Goal: Check status: Check status

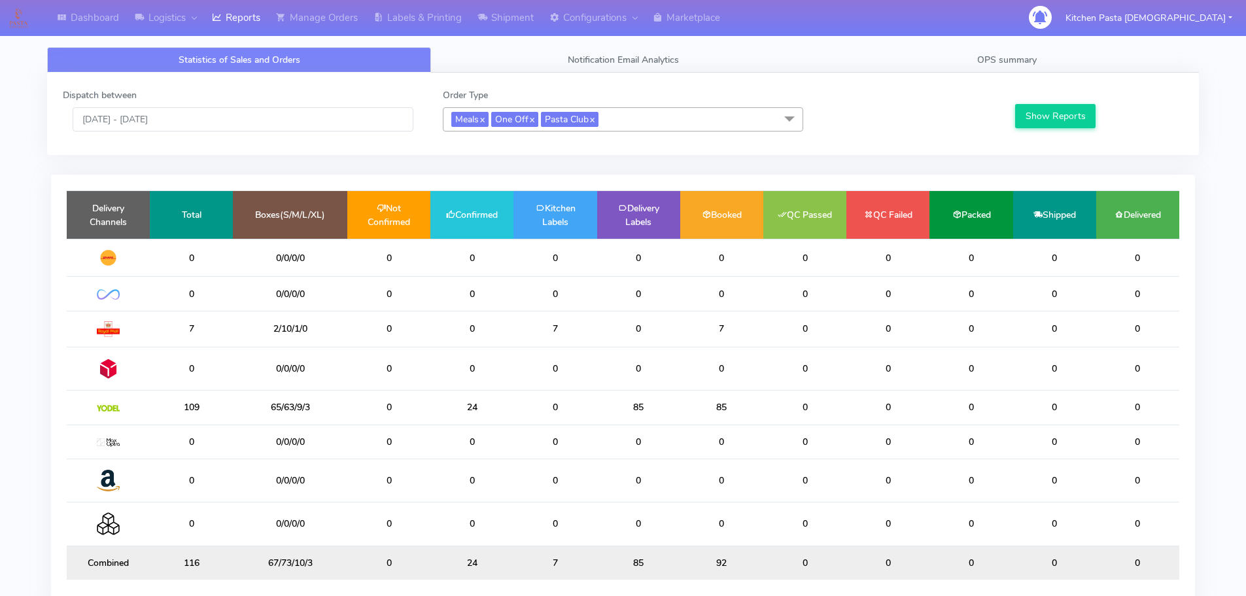
drag, startPoint x: 474, startPoint y: 399, endPoint x: 458, endPoint y: 399, distance: 15.7
click at [458, 399] on td "24" at bounding box center [472, 408] width 83 height 34
drag, startPoint x: 535, startPoint y: 407, endPoint x: 459, endPoint y: 409, distance: 75.9
click at [459, 409] on tr "109 65/63/9/3 0 24 0 85 85 0 0 0 0 0" at bounding box center [623, 408] width 1113 height 34
click at [491, 409] on td "24" at bounding box center [472, 408] width 83 height 34
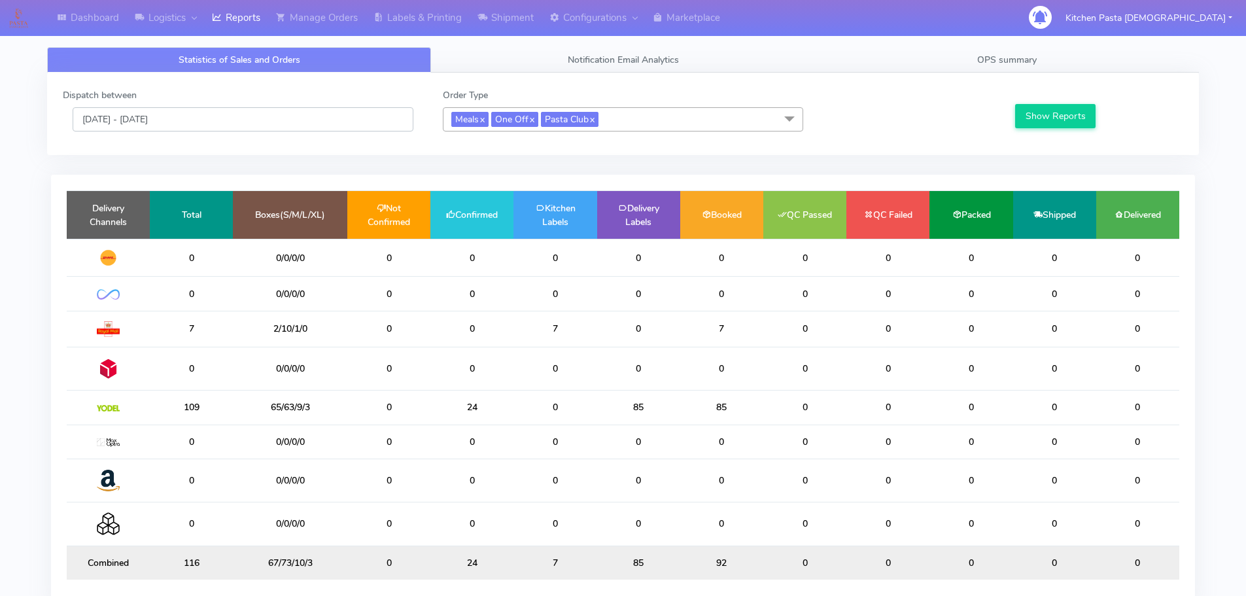
click at [226, 124] on input "[DATE] - [DATE]" at bounding box center [243, 119] width 341 height 24
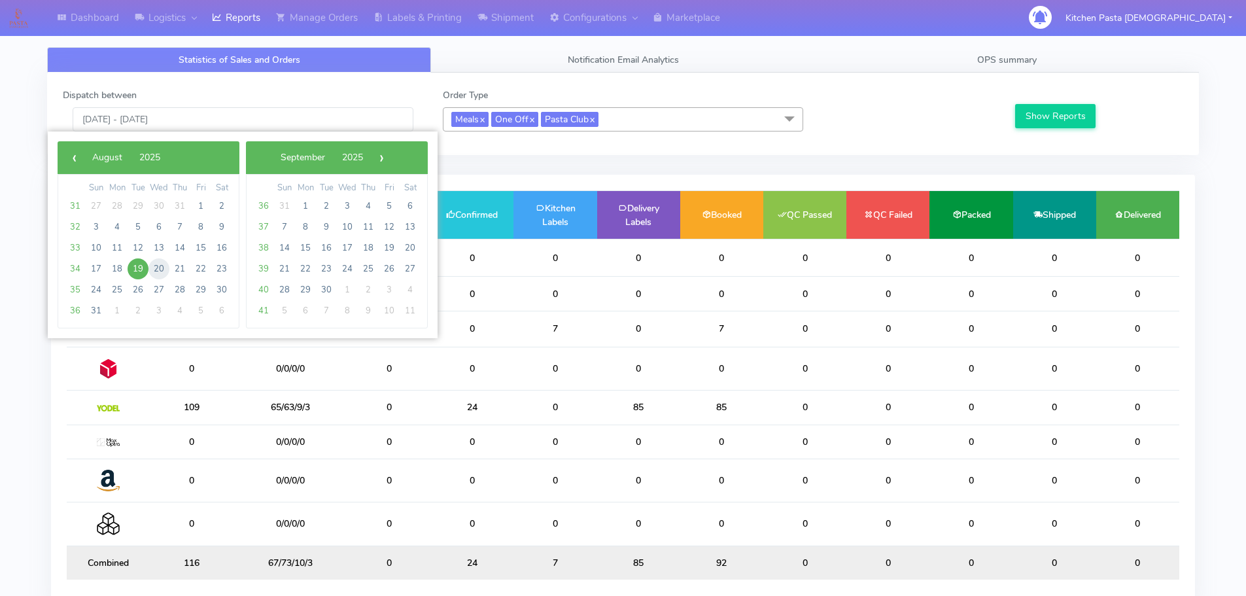
click at [164, 266] on span "20" at bounding box center [159, 268] width 21 height 21
type input "20/08/2025 - 20/08/2025"
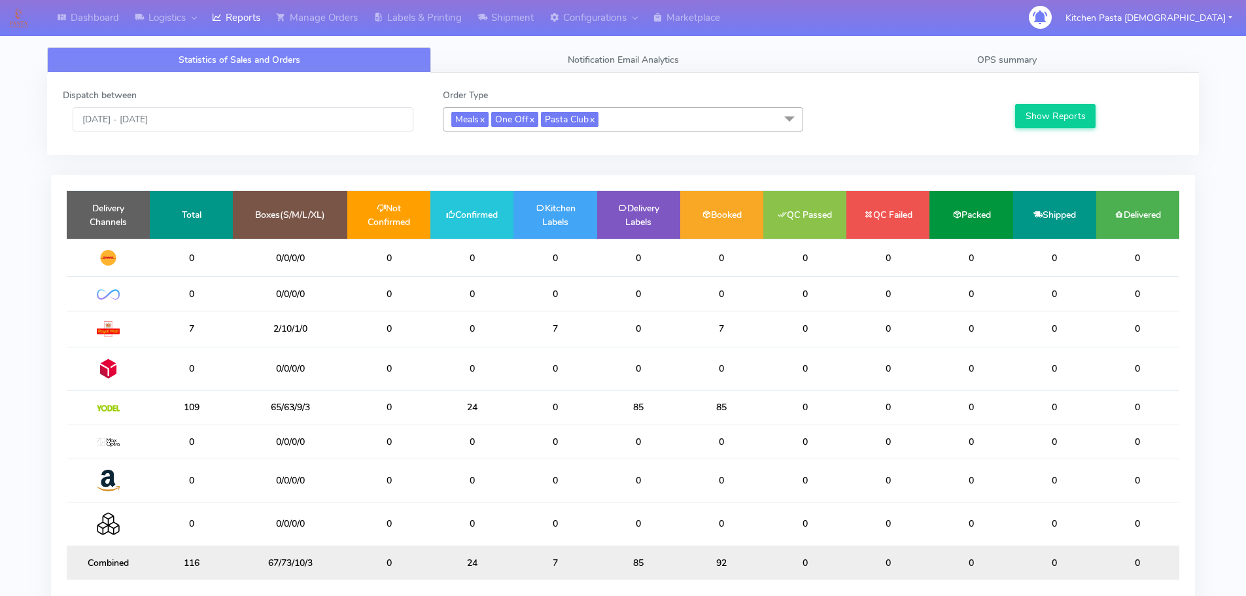
click at [1005, 115] on div "Show Reports" at bounding box center [1098, 109] width 190 height 43
click at [1064, 106] on button "Show Reports" at bounding box center [1055, 116] width 80 height 24
